Goal: Task Accomplishment & Management: Manage account settings

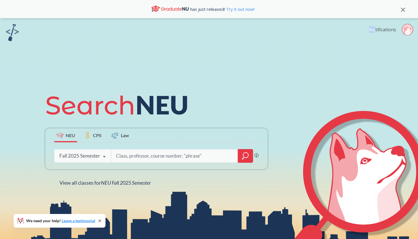
drag, startPoint x: 393, startPoint y: 26, endPoint x: 374, endPoint y: 29, distance: 18.8
click at [374, 29] on div "Notifications" at bounding box center [392, 30] width 49 height 13
click at [417, 25] on div "Notifications" at bounding box center [392, 30] width 49 height 13
click at [405, 29] on icon at bounding box center [406, 30] width 5 height 8
click at [379, 28] on link "Notifications" at bounding box center [381, 29] width 27 height 6
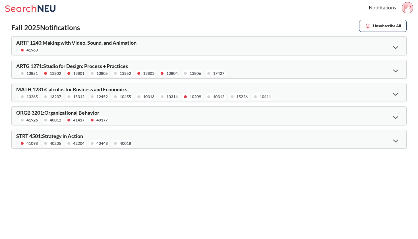
click at [395, 70] on icon at bounding box center [395, 70] width 5 height 3
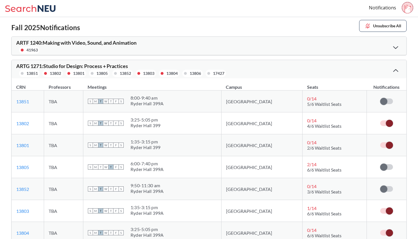
click at [385, 125] on label at bounding box center [386, 123] width 13 height 6
click at [380, 120] on input "checkbox" at bounding box center [380, 120] width 0 height 0
click at [396, 43] on div at bounding box center [395, 47] width 12 height 12
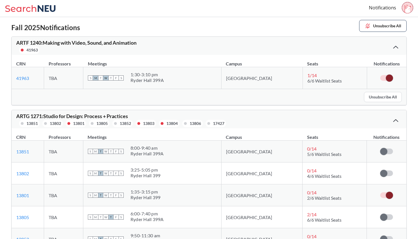
click at [387, 19] on div "Fall 2025 Notifications Unsubscribe All ARTF 1240 : Making with Video, Sound, a…" at bounding box center [209, 230] width 418 height 426
click at [387, 23] on button "Unsubscribe All" at bounding box center [382, 26] width 47 height 12
